Goal: Task Accomplishment & Management: Manage account settings

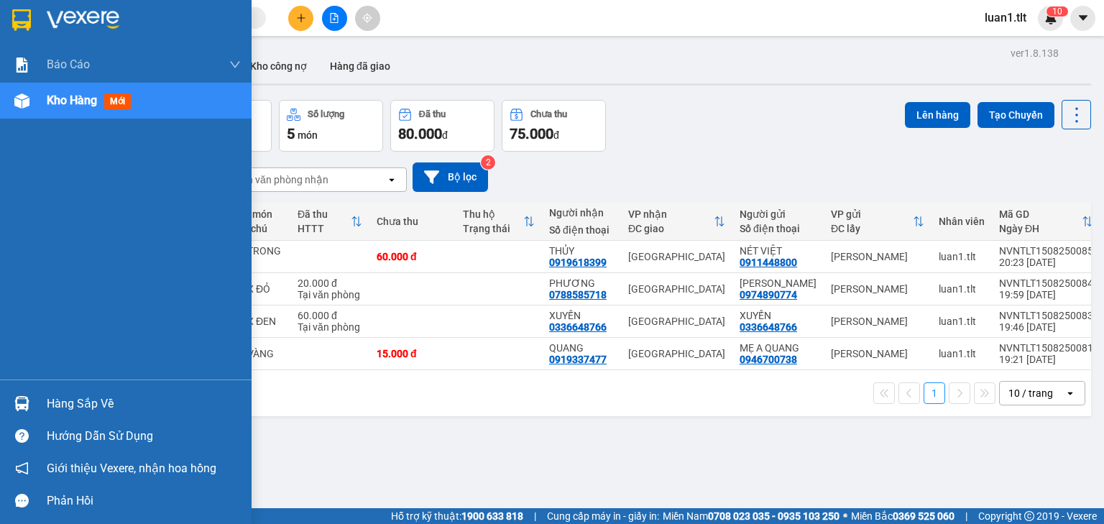
click at [23, 19] on img at bounding box center [21, 20] width 19 height 22
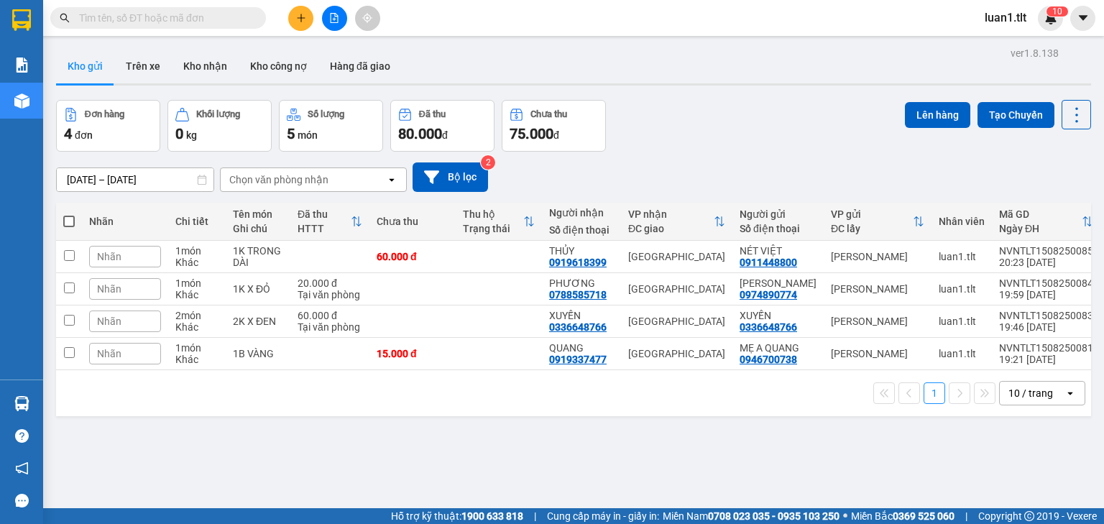
click at [768, 135] on div "Đơn hàng 4 đơn Khối lượng 0 kg Số lượng 5 món Đã thu 80.000 đ Chưa thu 75.000 đ…" at bounding box center [573, 126] width 1035 height 52
click at [759, 150] on div "Đơn hàng 4 đơn Khối lượng 0 kg Số lượng 5 món Đã thu 80.000 đ Chưa thu 75.000 đ…" at bounding box center [573, 126] width 1035 height 52
click at [97, 11] on input "text" at bounding box center [164, 18] width 170 height 16
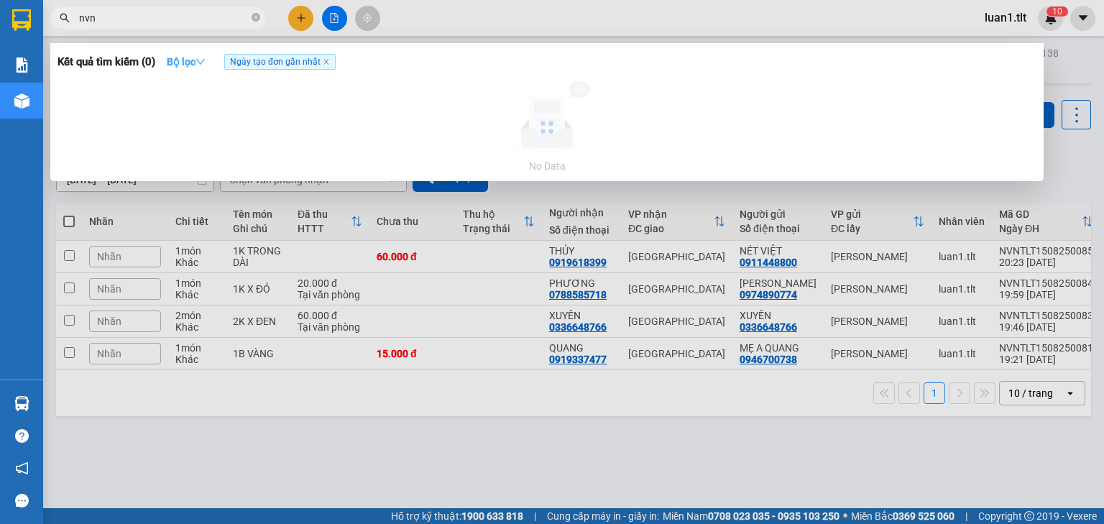
type input "nvn"
click at [183, 62] on strong "Bộ lọc" at bounding box center [186, 61] width 39 height 11
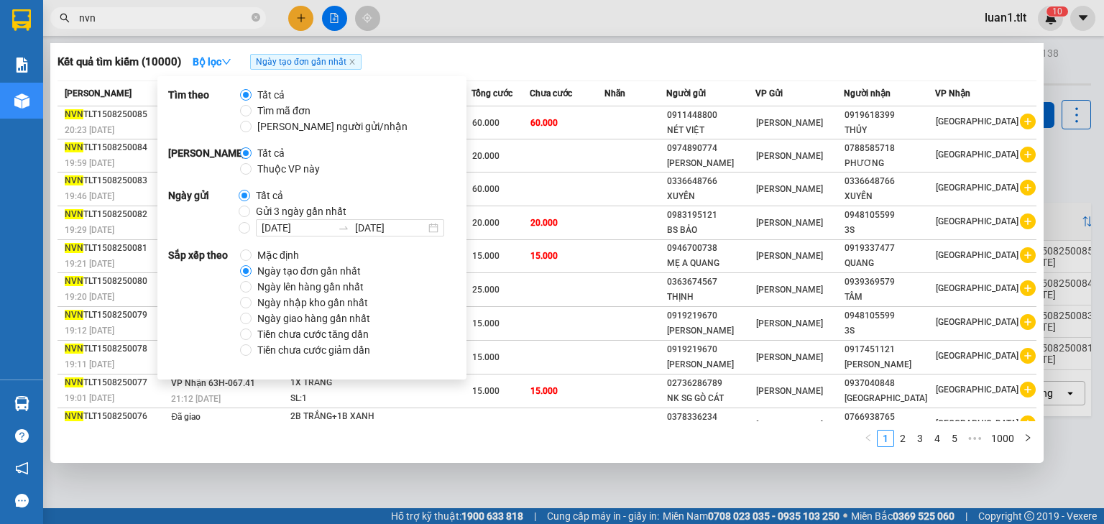
click at [295, 167] on span "Thuộc VP này" at bounding box center [289, 169] width 74 height 16
click at [252, 167] on input "Thuộc VP này" at bounding box center [245, 168] width 11 height 11
radio input "true"
radio input "false"
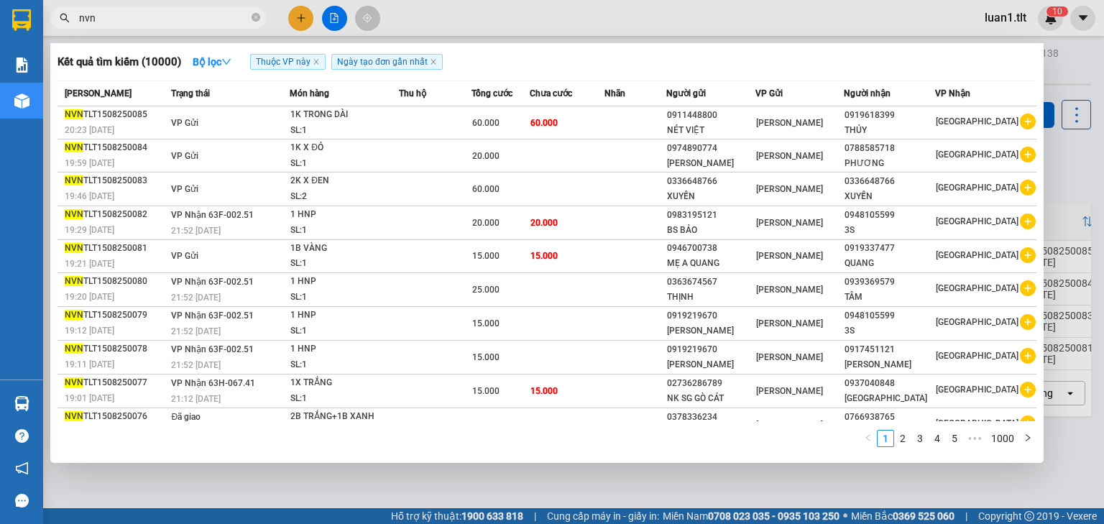
click at [629, 46] on div "Kết quả tìm kiếm ( 10000 ) Bộ lọc Thuộc VP này Ngày tạo đơn gần nhất Mã ĐH Trạn…" at bounding box center [546, 253] width 993 height 420
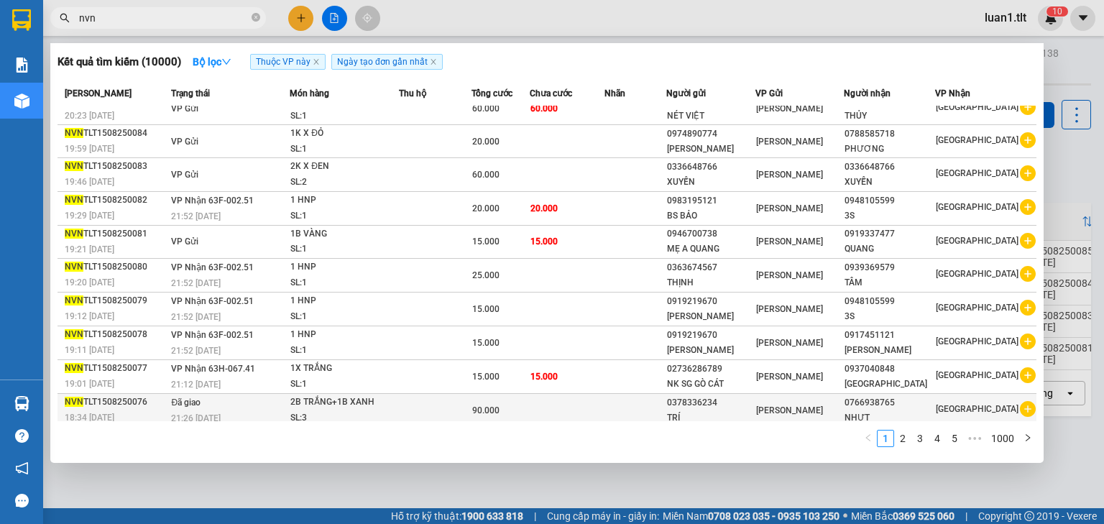
scroll to position [17, 0]
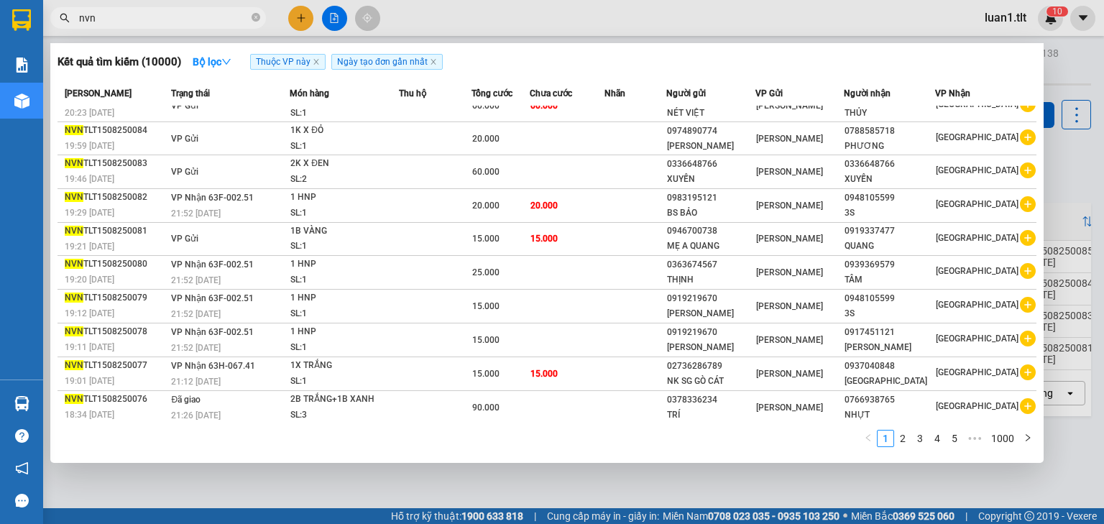
click at [129, 20] on input "nvn" at bounding box center [164, 18] width 170 height 16
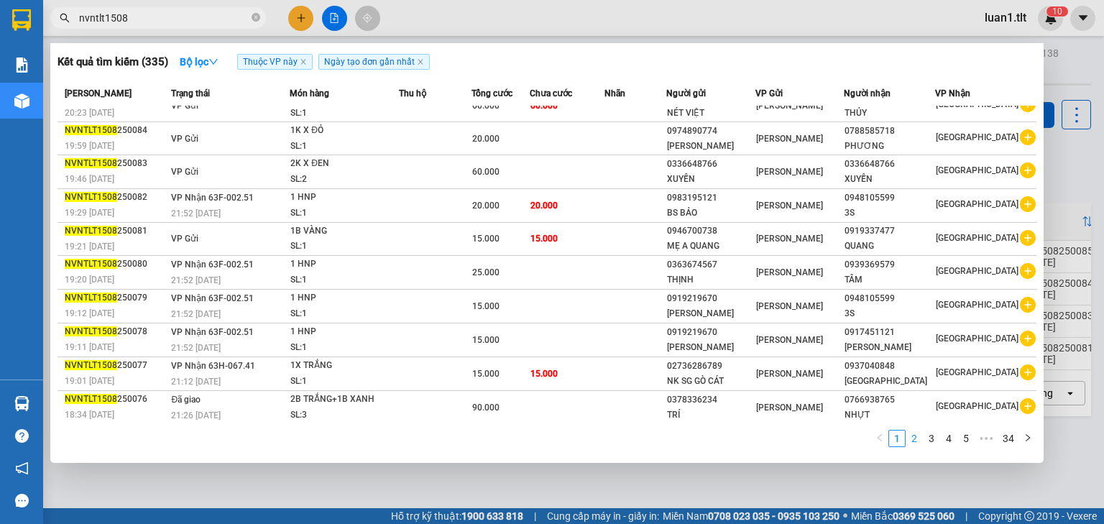
type input "nvntlt1508"
click at [917, 442] on link "2" at bounding box center [914, 438] width 16 height 16
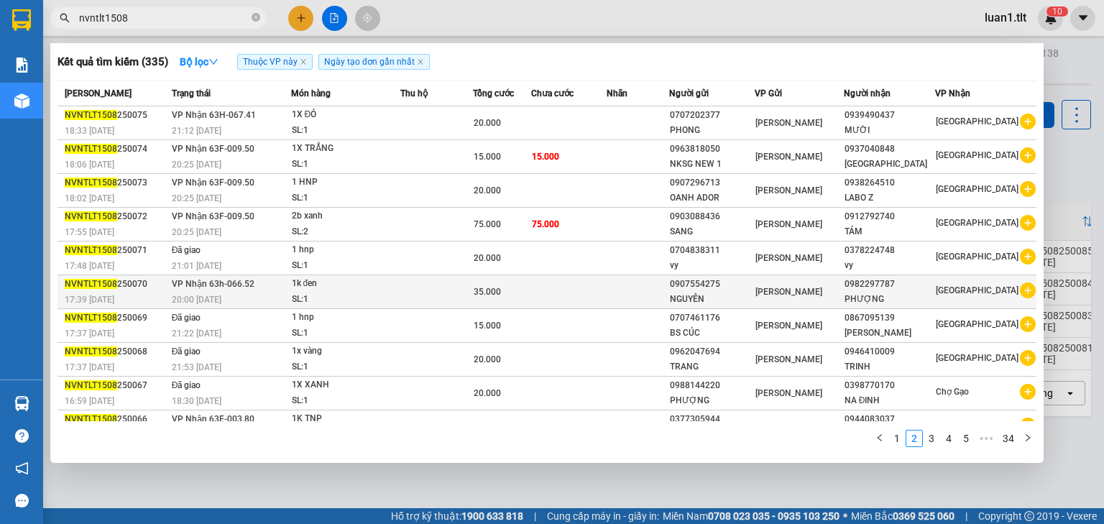
scroll to position [19, 0]
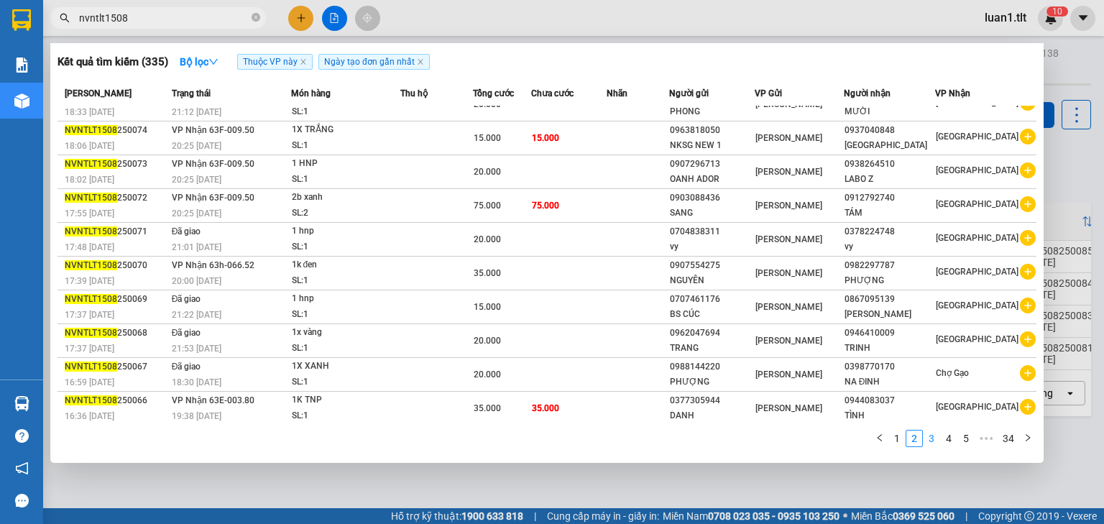
click at [929, 441] on link "3" at bounding box center [931, 438] width 16 height 16
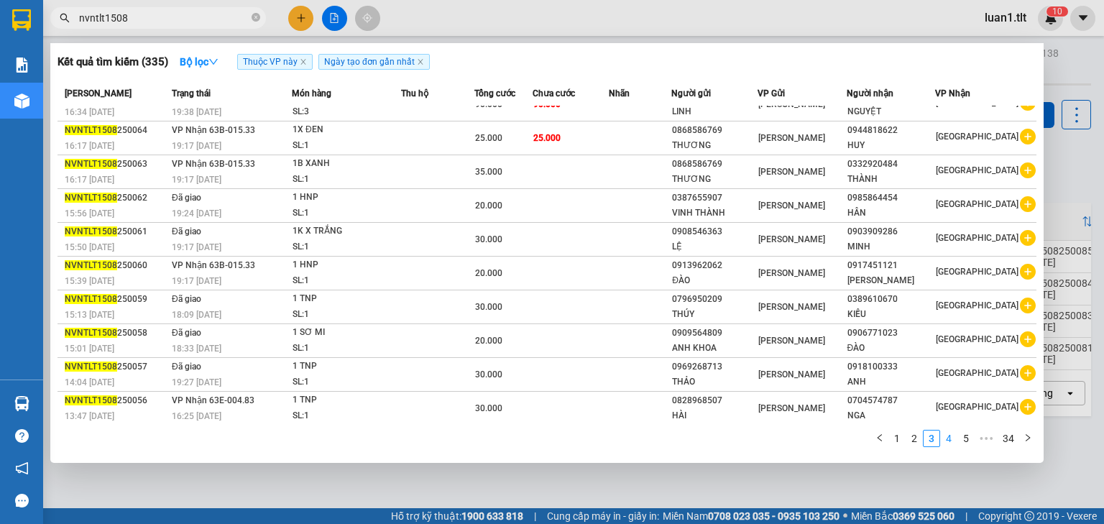
click at [954, 438] on link "4" at bounding box center [949, 438] width 16 height 16
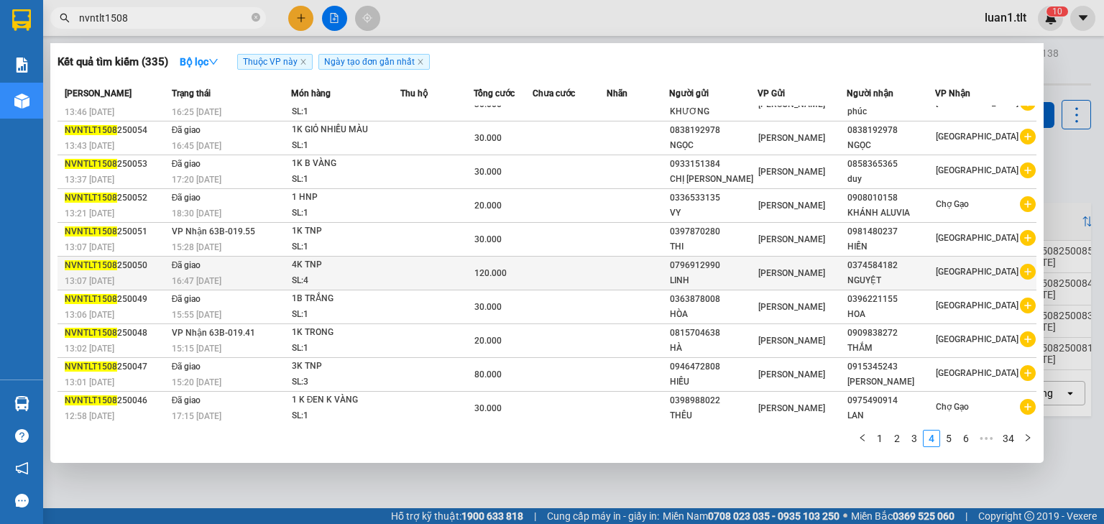
scroll to position [0, 0]
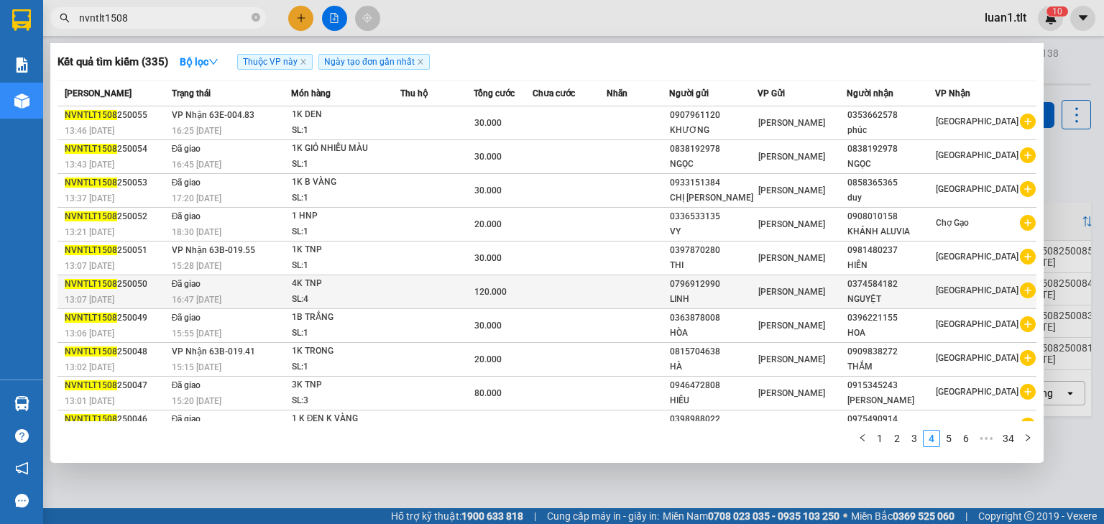
click at [546, 290] on td at bounding box center [569, 292] width 74 height 34
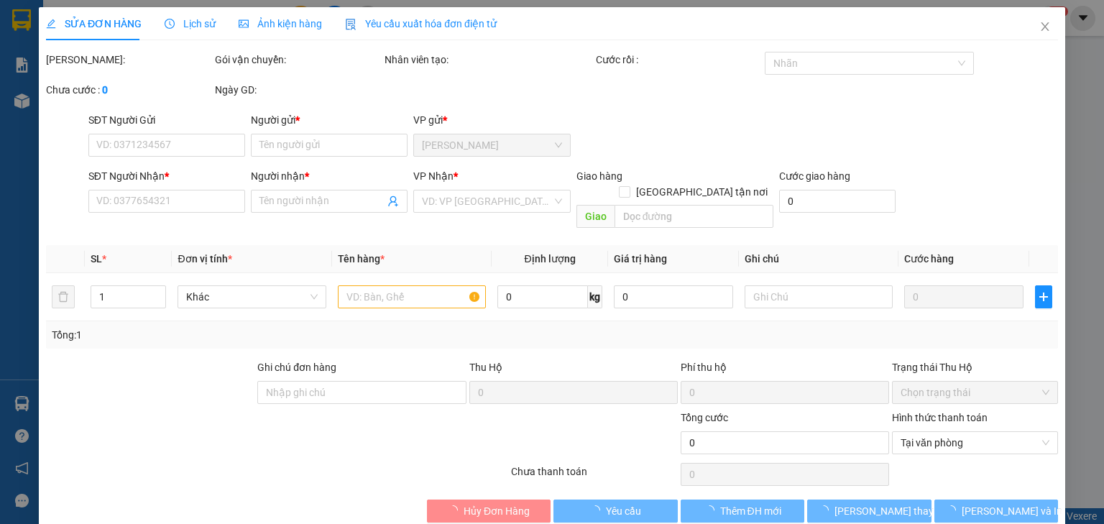
type input "0796912990"
type input "LINH"
type input "0374584182"
type input "NGUYỆT"
type input "120.000"
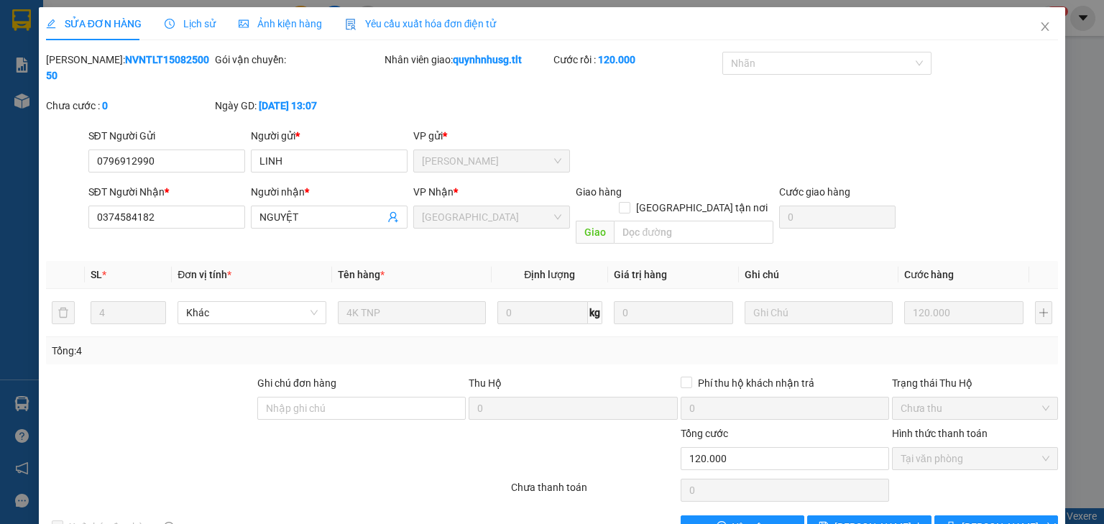
click at [211, 17] on div "SỬA ĐƠN HÀNG Lịch sử Ảnh kiện hàng Yêu cầu xuất hóa đơn điện tử" at bounding box center [271, 23] width 451 height 33
click at [204, 20] on span "Lịch sử" at bounding box center [190, 23] width 51 height 11
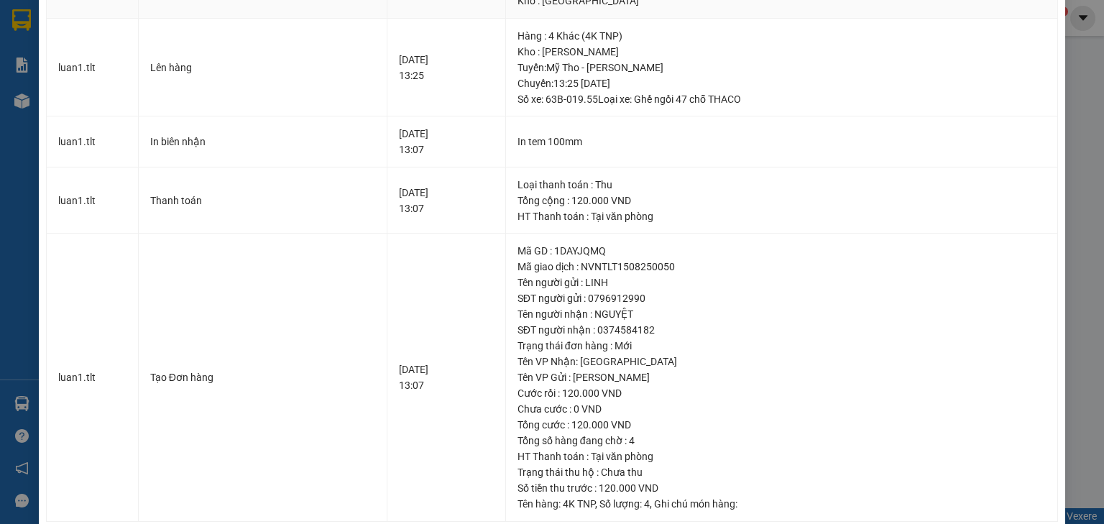
scroll to position [297, 0]
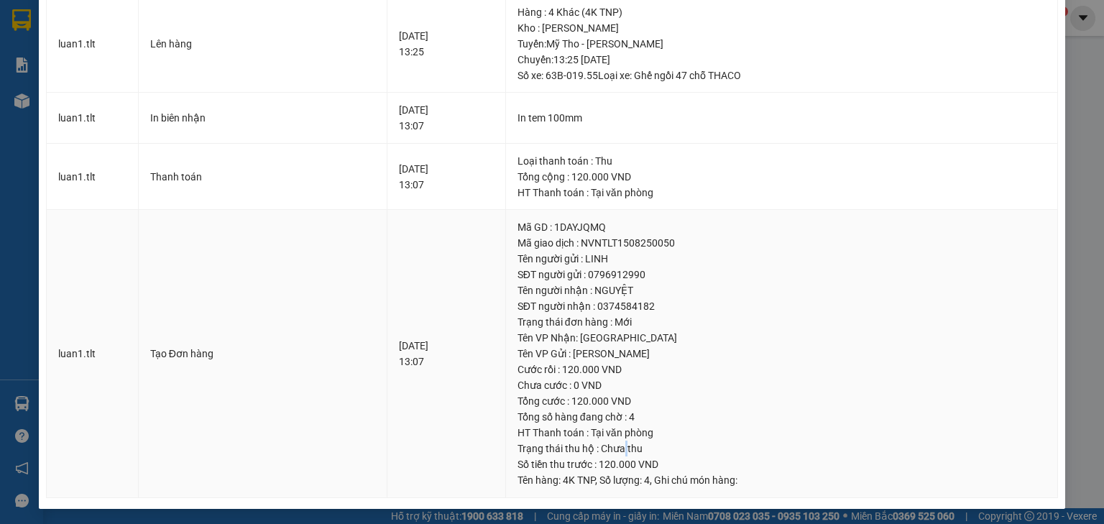
click at [645, 451] on div "Trạng thái thu hộ : Chưa thu" at bounding box center [781, 449] width 528 height 16
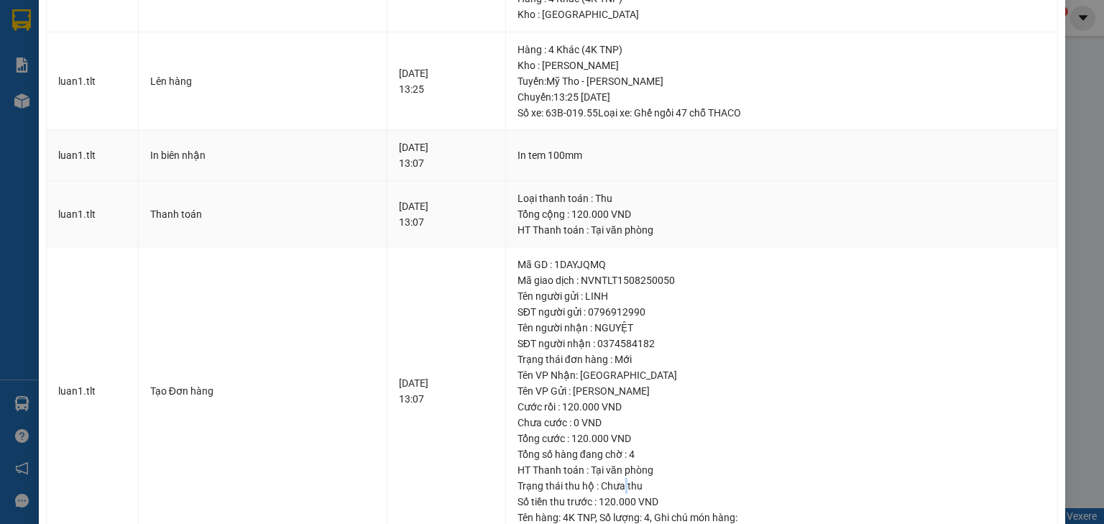
scroll to position [239, 0]
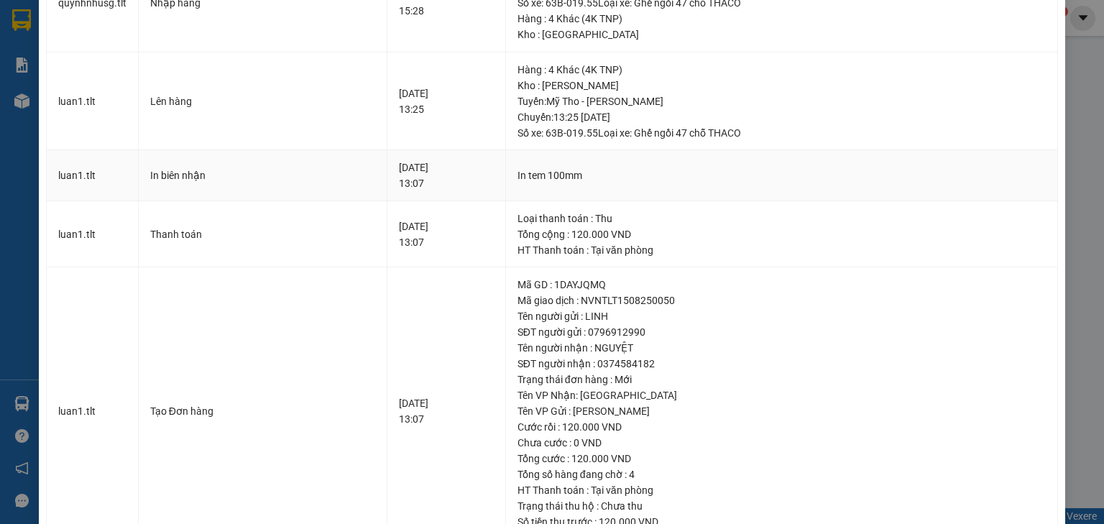
click at [185, 173] on div "In biên nhận" at bounding box center [262, 175] width 225 height 16
click at [193, 167] on div "In biên nhận" at bounding box center [262, 175] width 225 height 16
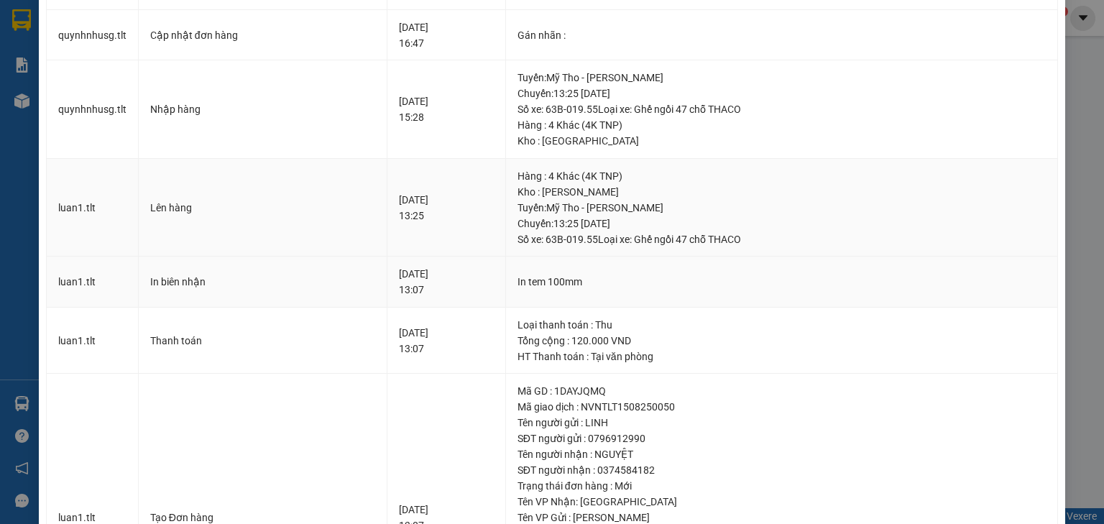
scroll to position [124, 0]
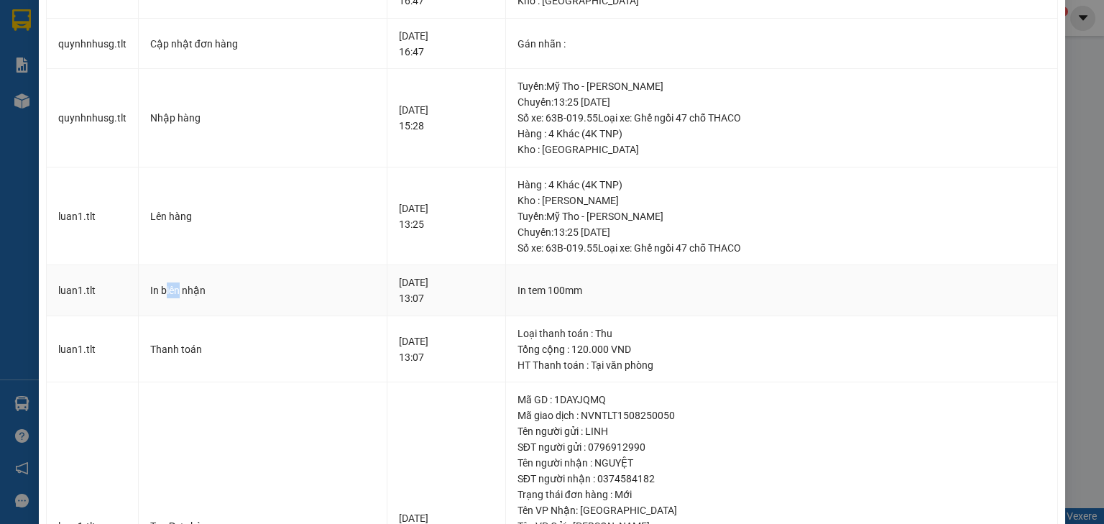
drag, startPoint x: 165, startPoint y: 295, endPoint x: 185, endPoint y: 295, distance: 20.8
click at [183, 295] on div "In biên nhận" at bounding box center [262, 290] width 225 height 16
click at [191, 293] on div "In biên nhận" at bounding box center [262, 290] width 225 height 16
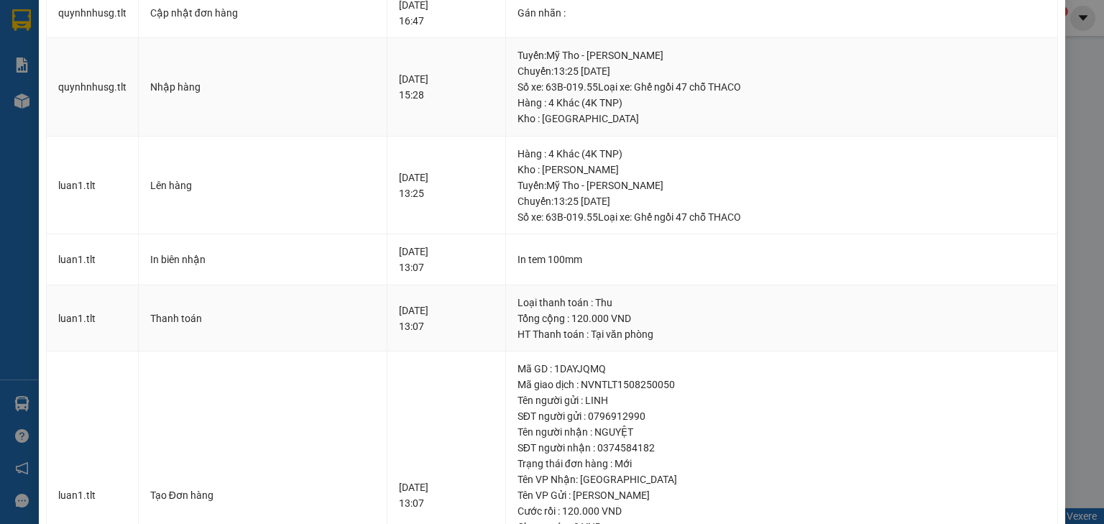
scroll to position [172, 0]
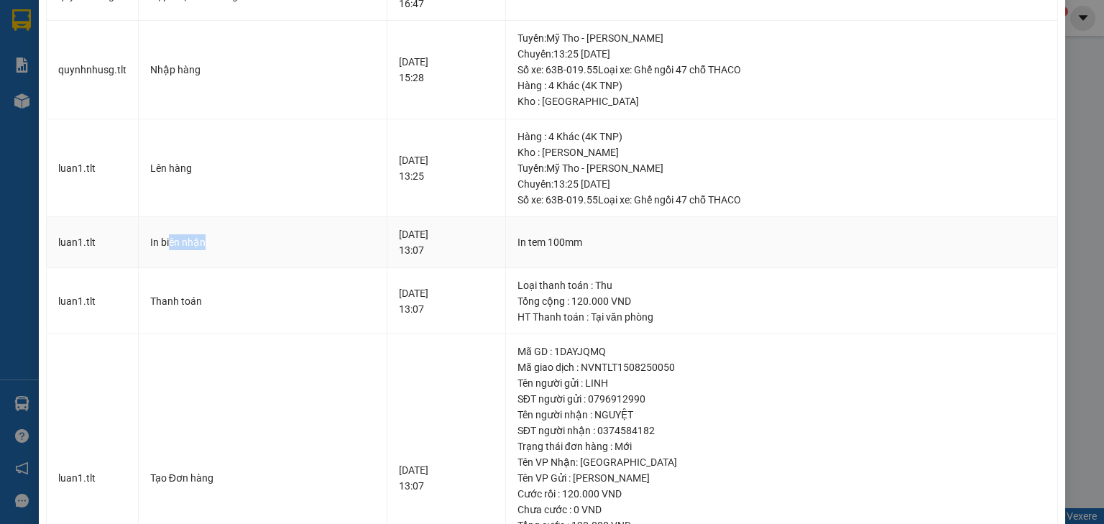
drag, startPoint x: 167, startPoint y: 246, endPoint x: 223, endPoint y: 245, distance: 56.8
click at [224, 244] on div "In biên nhận" at bounding box center [262, 242] width 225 height 16
click at [156, 243] on div "In biên nhận" at bounding box center [262, 242] width 225 height 16
drag, startPoint x: 129, startPoint y: 232, endPoint x: 199, endPoint y: 239, distance: 70.7
click at [199, 239] on tr "luan1.tlt In biên nhận [DATE] 13:07 In tem 100mm" at bounding box center [552, 242] width 1011 height 51
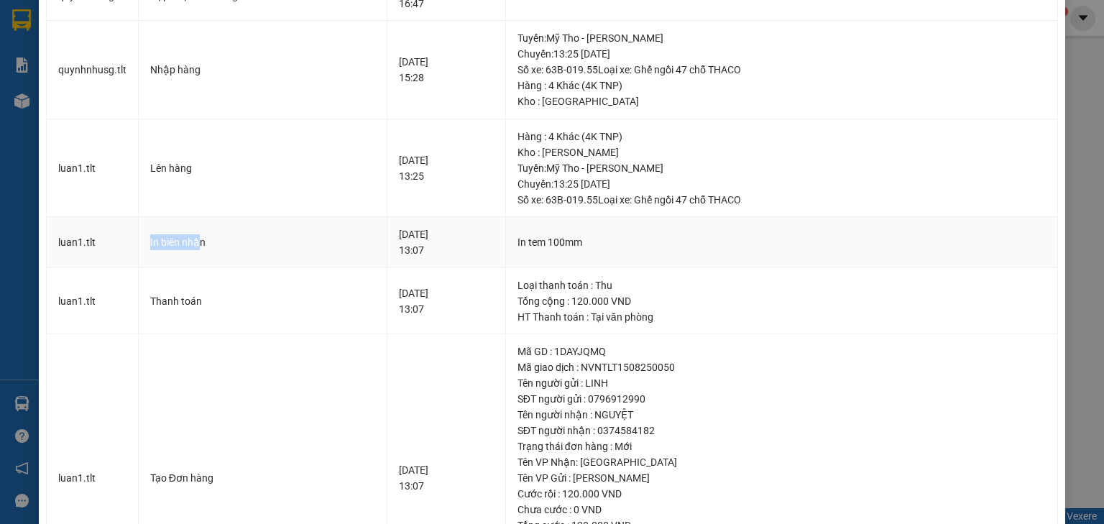
click at [180, 252] on td "In biên nhận" at bounding box center [263, 242] width 249 height 51
click at [184, 241] on div "In biên nhận" at bounding box center [262, 242] width 225 height 16
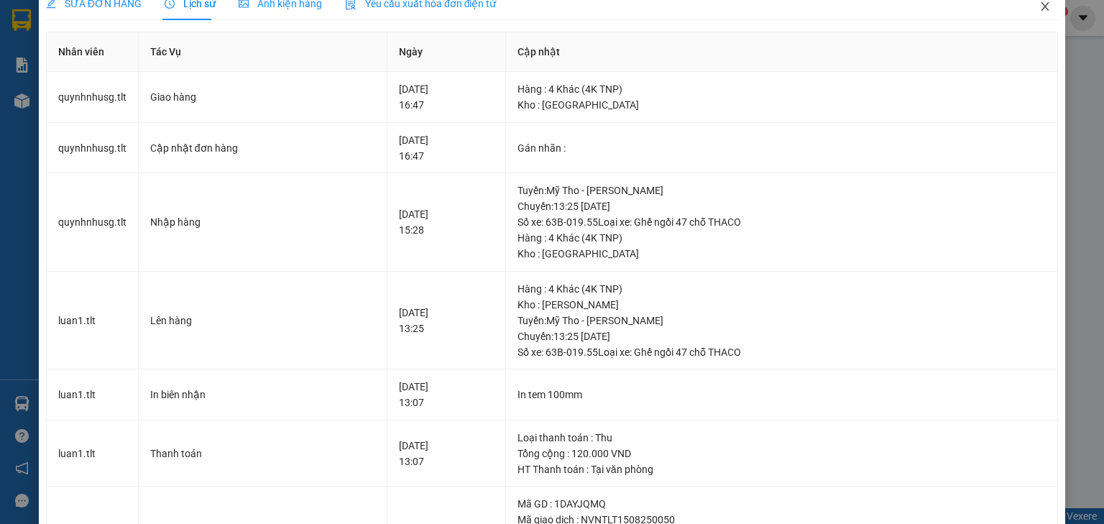
scroll to position [0, 0]
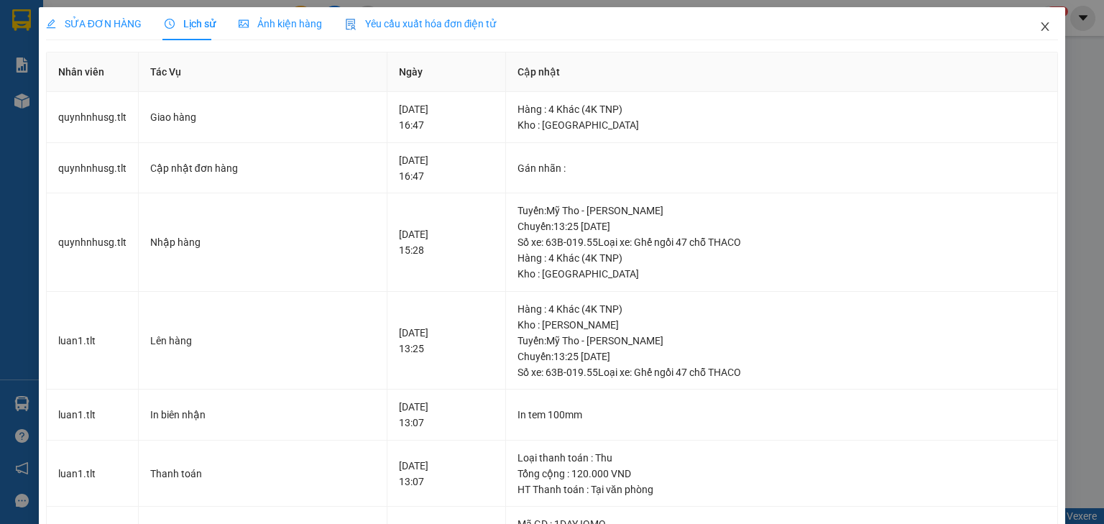
click at [1030, 24] on span "Close" at bounding box center [1045, 27] width 40 height 40
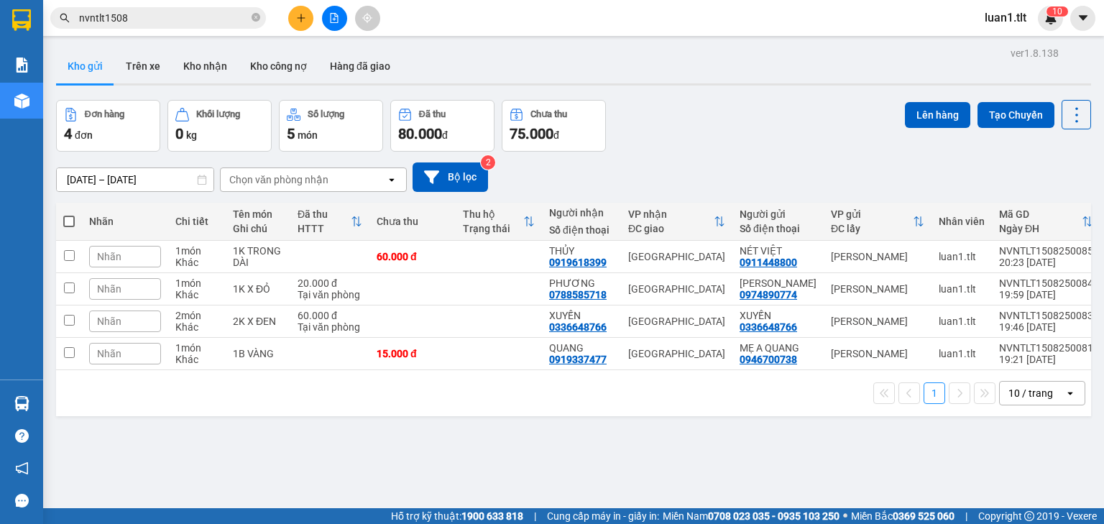
click at [162, 23] on input "nvntlt1508" at bounding box center [164, 18] width 170 height 16
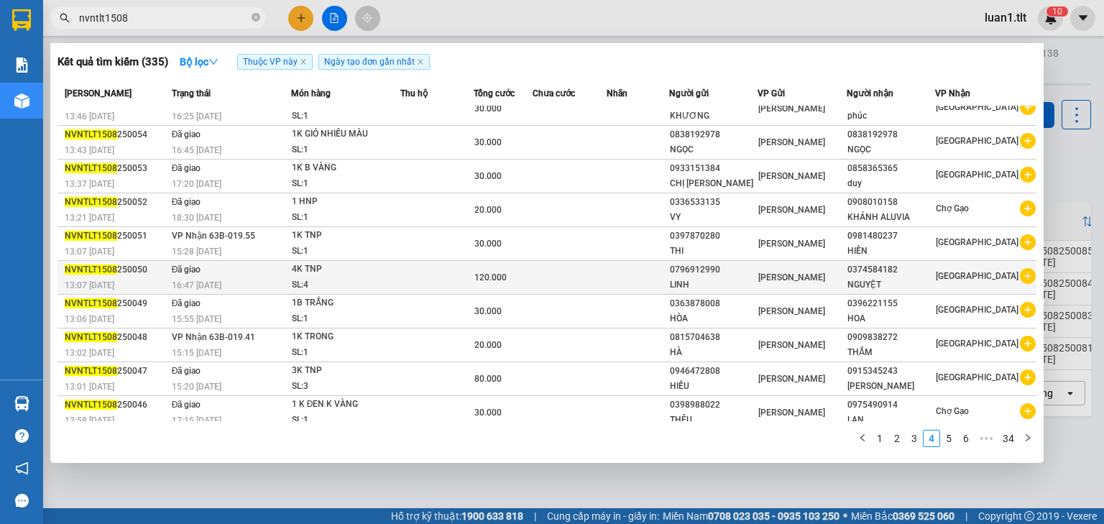
scroll to position [19, 0]
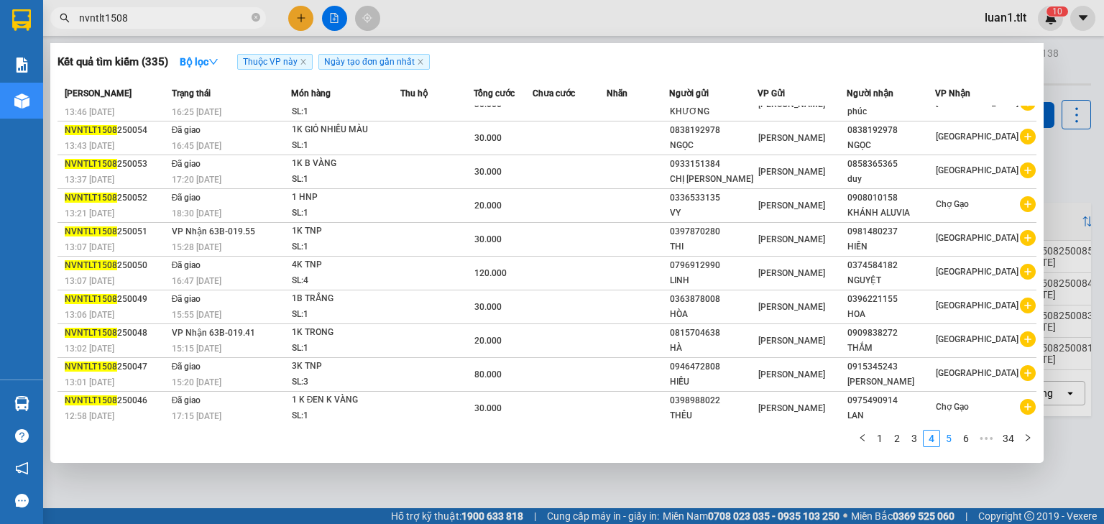
click at [954, 441] on link "5" at bounding box center [949, 438] width 16 height 16
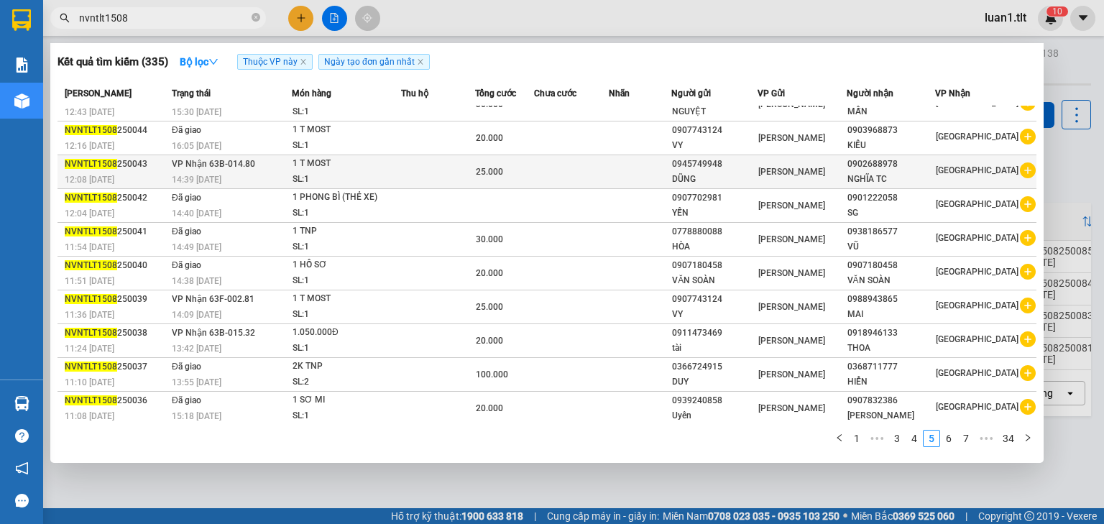
scroll to position [0, 0]
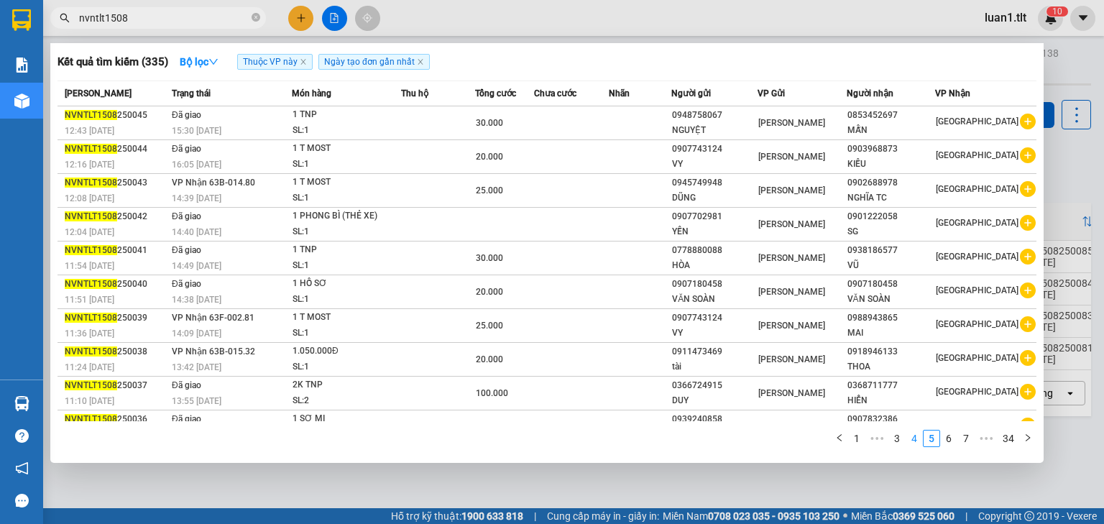
click at [920, 438] on link "4" at bounding box center [914, 438] width 16 height 16
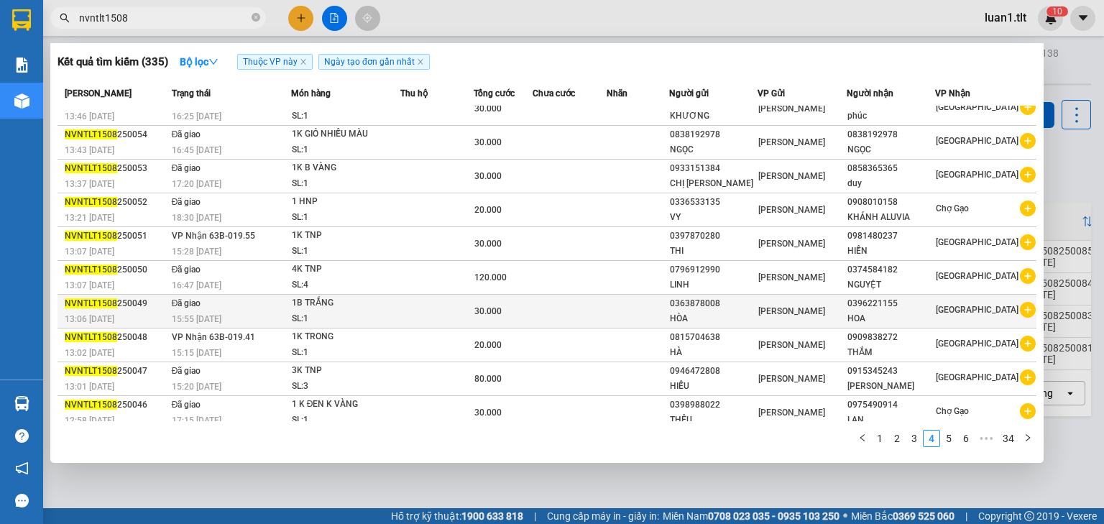
scroll to position [19, 0]
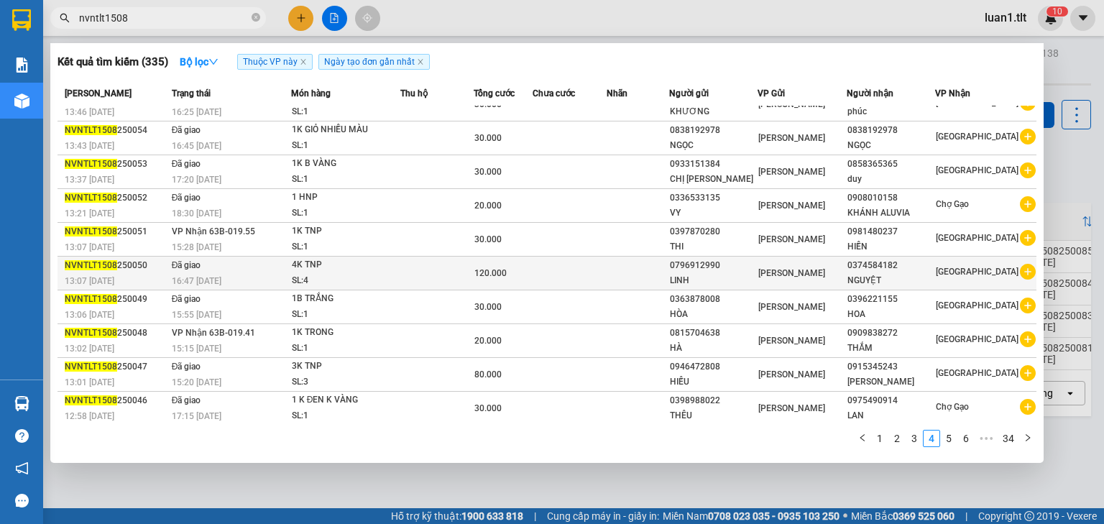
click at [643, 276] on td at bounding box center [637, 274] width 63 height 34
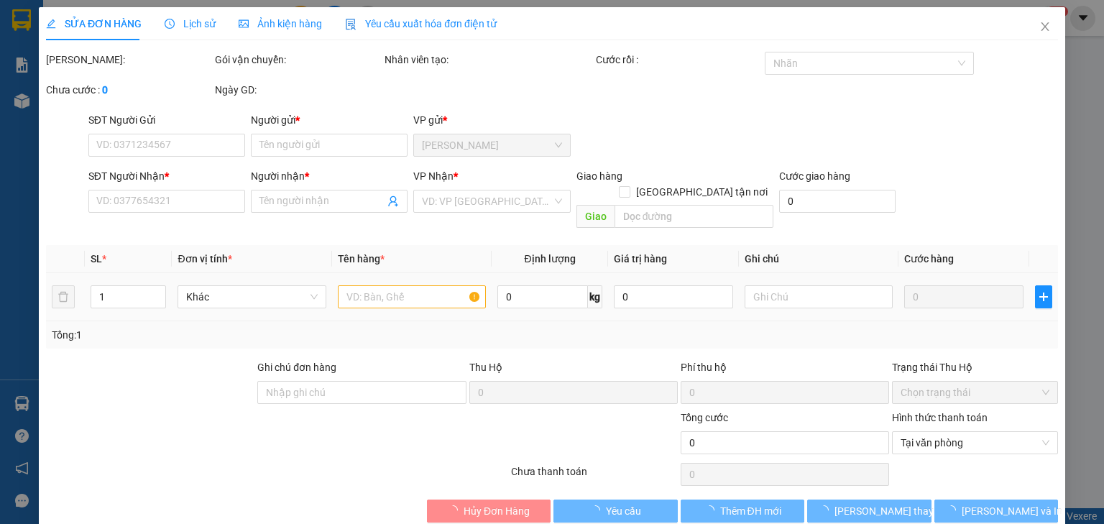
type input "0796912990"
type input "LINH"
type input "0374584182"
type input "NGUYỆT"
type input "120.000"
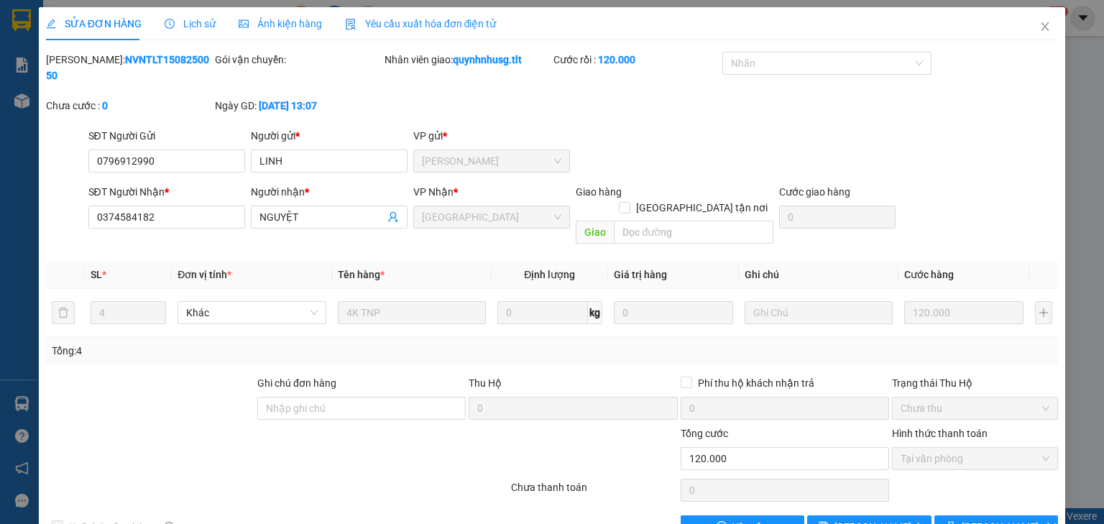
click at [210, 29] on span "Lịch sử" at bounding box center [190, 23] width 51 height 11
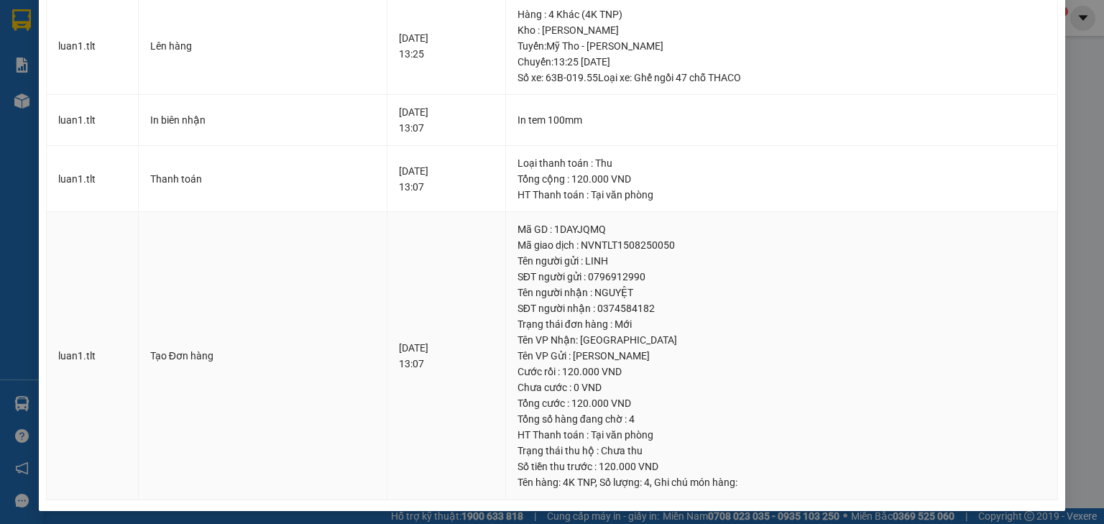
scroll to position [297, 0]
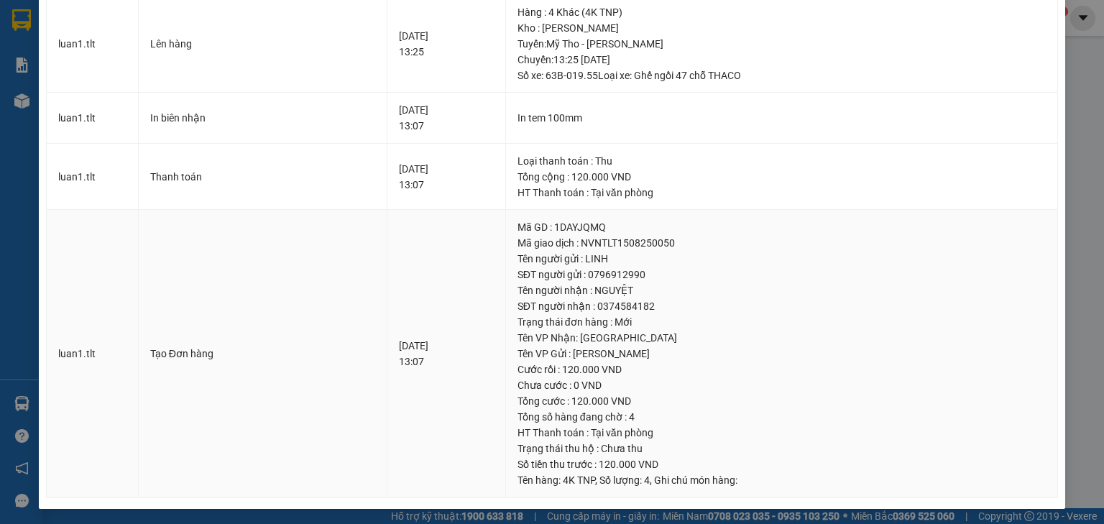
click at [624, 433] on div "HT Thanh toán : Tại văn phòng" at bounding box center [781, 433] width 528 height 16
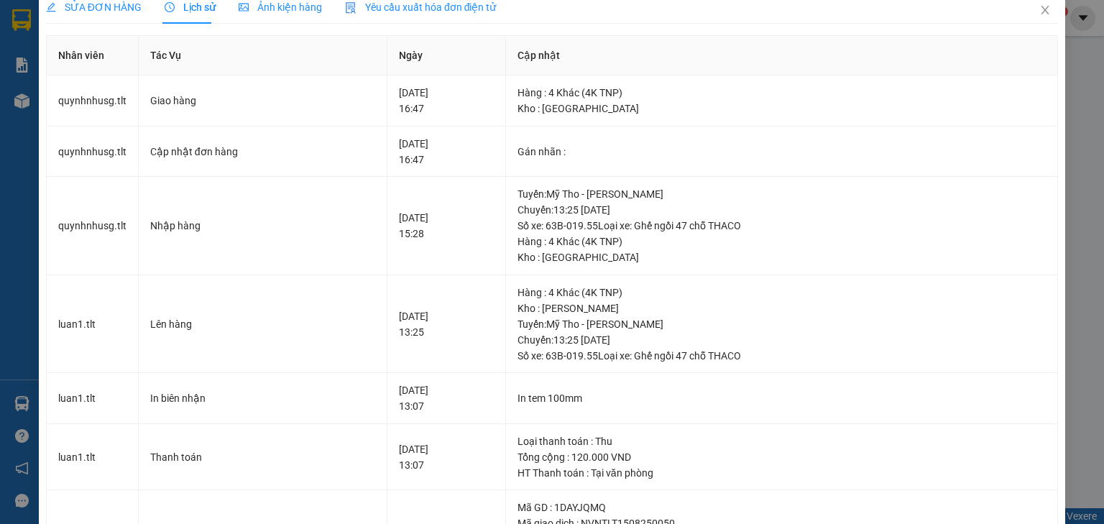
scroll to position [0, 0]
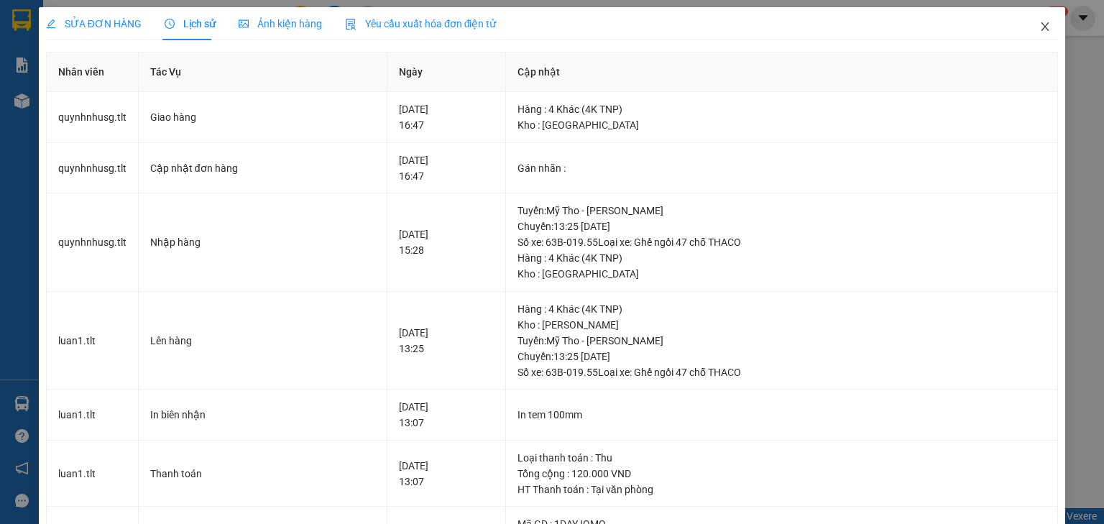
click at [1041, 27] on icon "close" at bounding box center [1044, 26] width 11 height 11
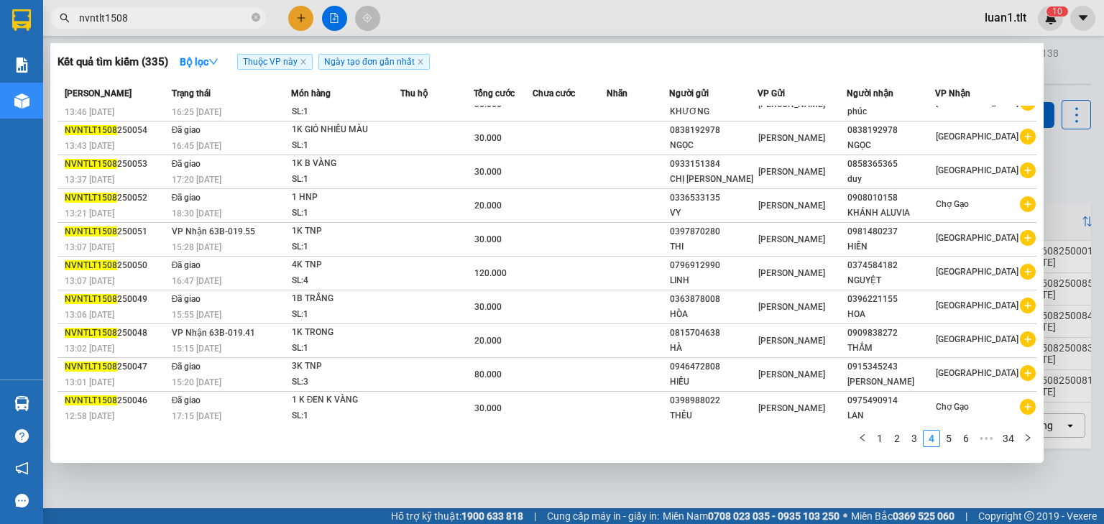
click at [177, 19] on input "nvntlt1508" at bounding box center [164, 18] width 170 height 16
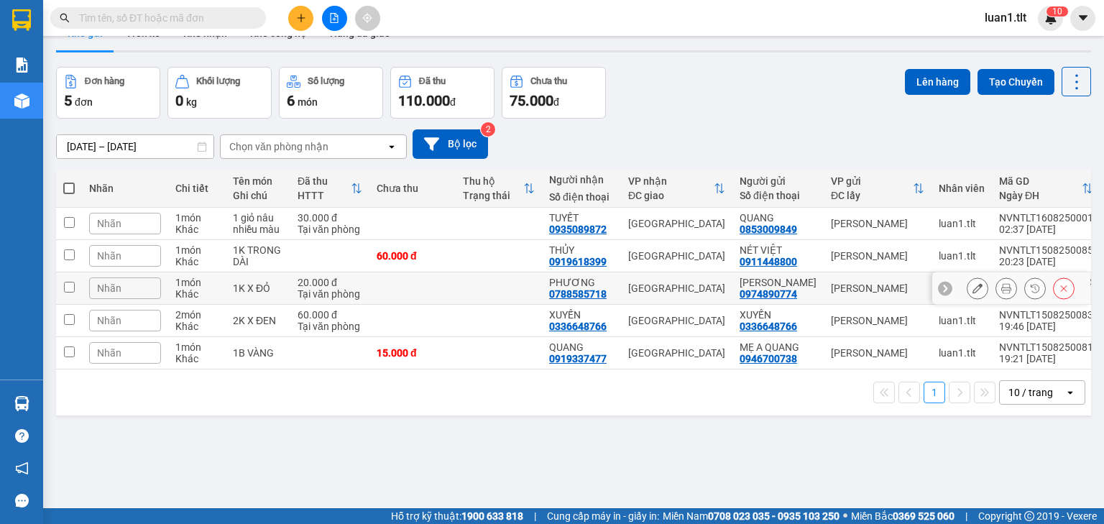
scroll to position [66, 0]
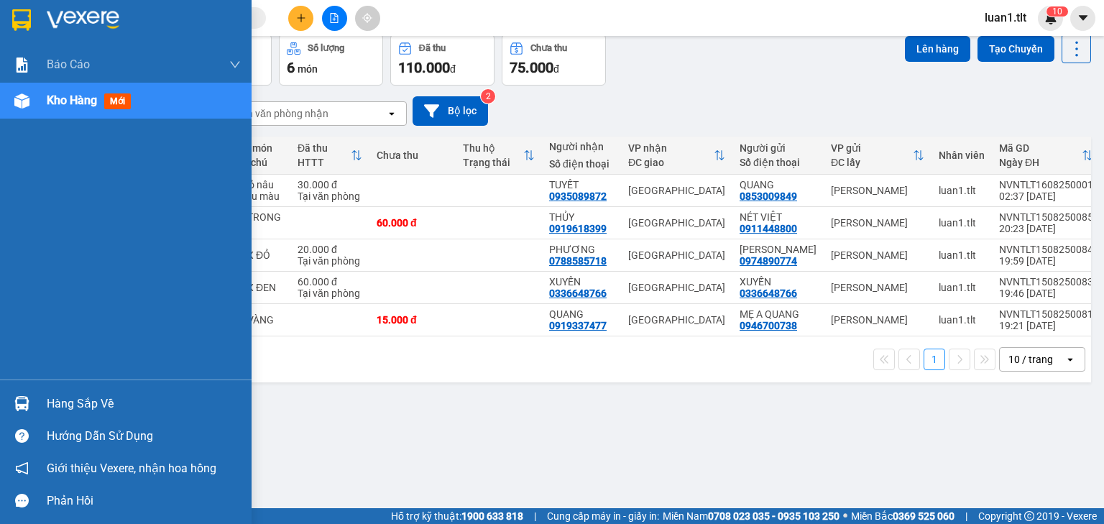
click at [84, 408] on div "Hàng sắp về" at bounding box center [144, 404] width 194 height 22
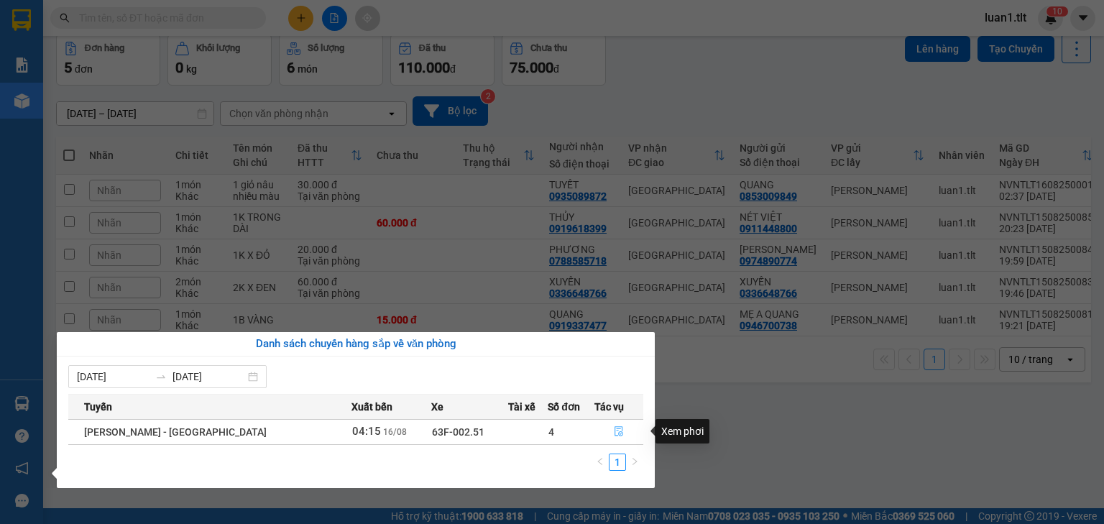
click at [614, 434] on icon "file-done" at bounding box center [618, 432] width 9 height 10
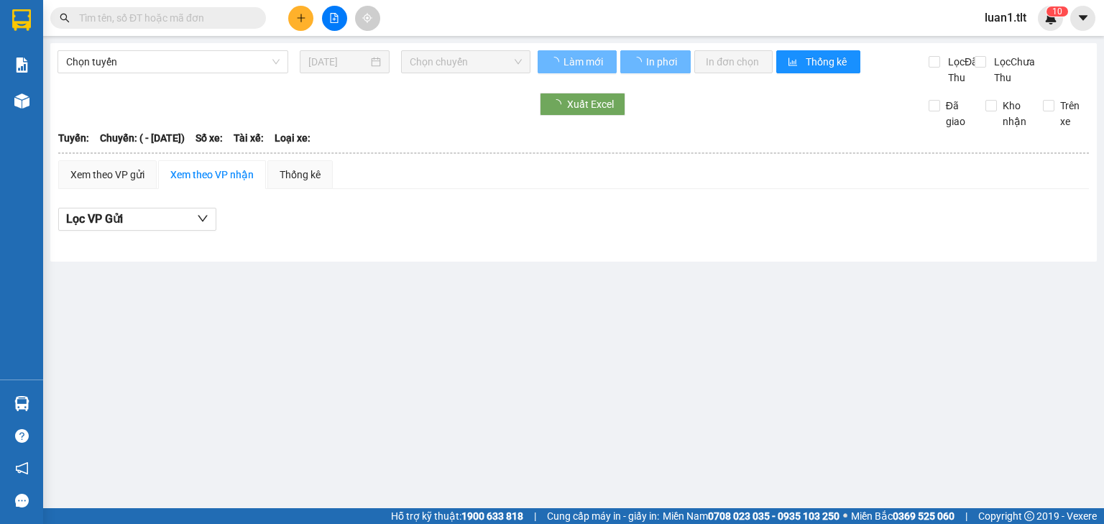
click at [660, 216] on div "Lọc VP Gửi" at bounding box center [573, 223] width 1030 height 46
type input "[DATE]"
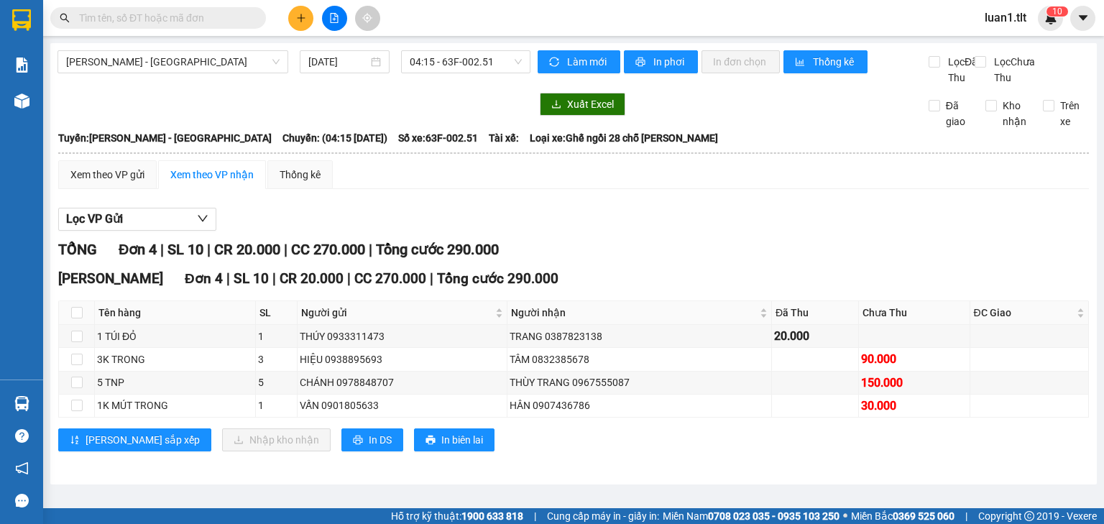
click at [652, 219] on div "Lọc VP Gửi TỔNG Đơn 4 | SL 10 | CR 20.000 | CC 270.000 | Tổng cước 290.000 [PE…" at bounding box center [573, 334] width 1030 height 269
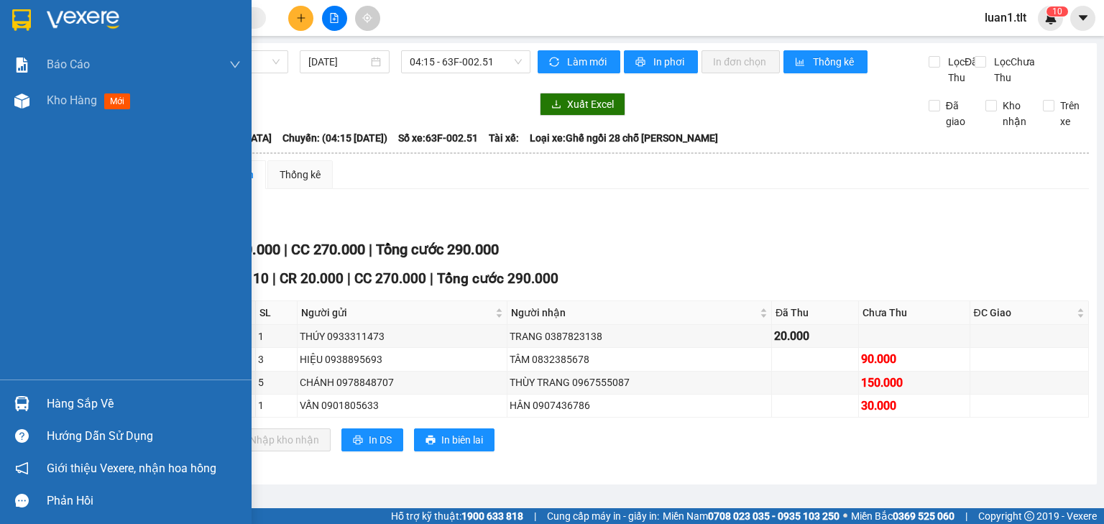
click at [37, 15] on div at bounding box center [126, 23] width 252 height 47
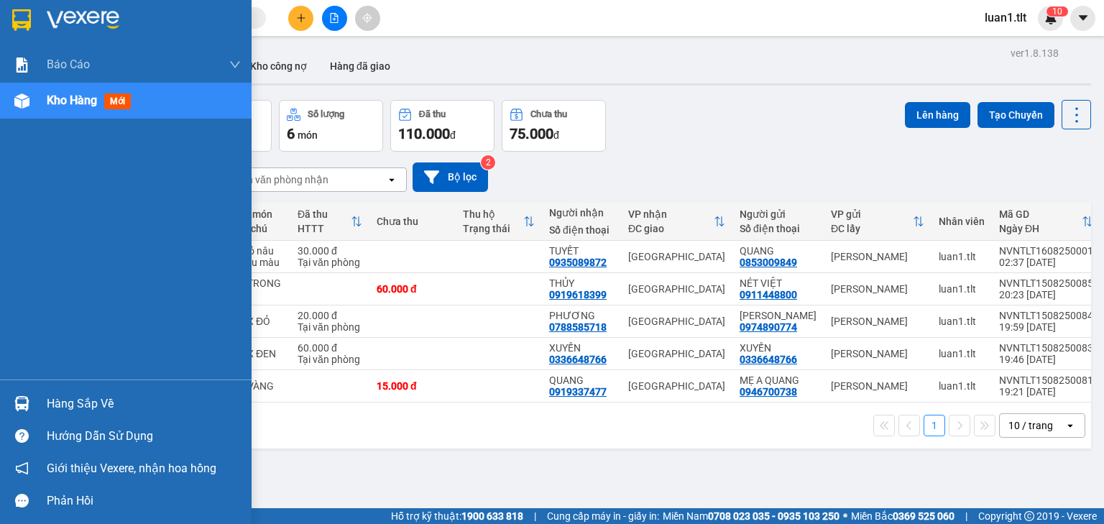
click at [91, 401] on div "Hàng sắp về" at bounding box center [144, 404] width 194 height 22
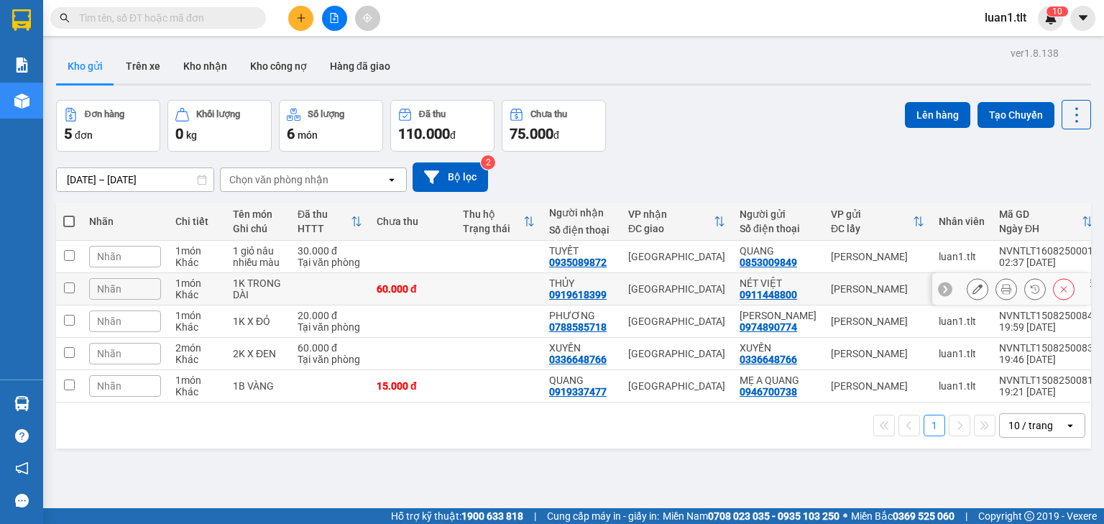
click at [502, 288] on section "Kết quả tìm kiếm ( 335 ) Bộ lọc Thuộc VP này Ngày tạo đơn gần nhất Mã ĐH Trạng …" at bounding box center [552, 262] width 1104 height 524
